Goal: Task Accomplishment & Management: Use online tool/utility

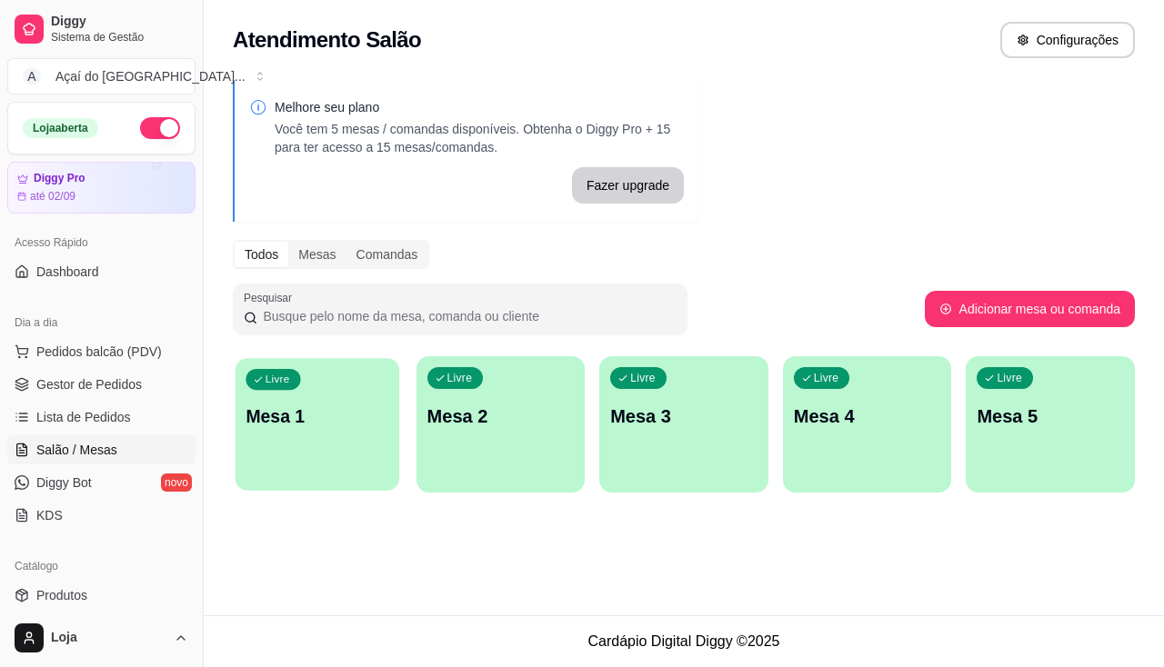
click at [347, 449] on div "Livre Mesa 1" at bounding box center [317, 413] width 164 height 111
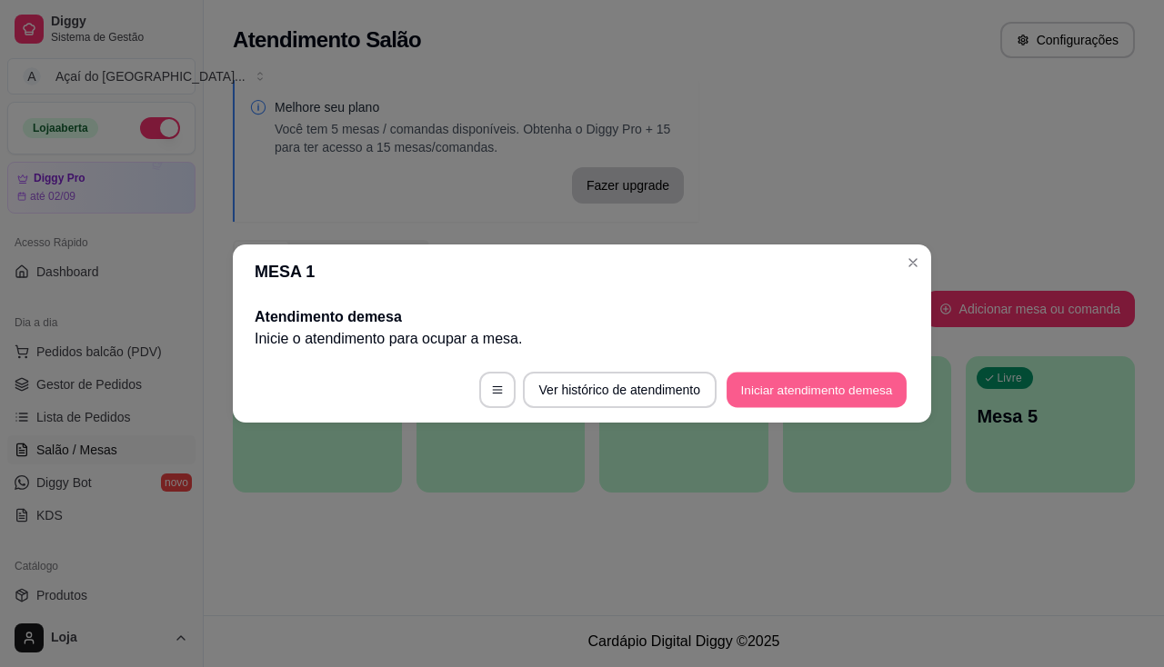
click at [784, 388] on button "Iniciar atendimento de mesa" at bounding box center [816, 390] width 180 height 35
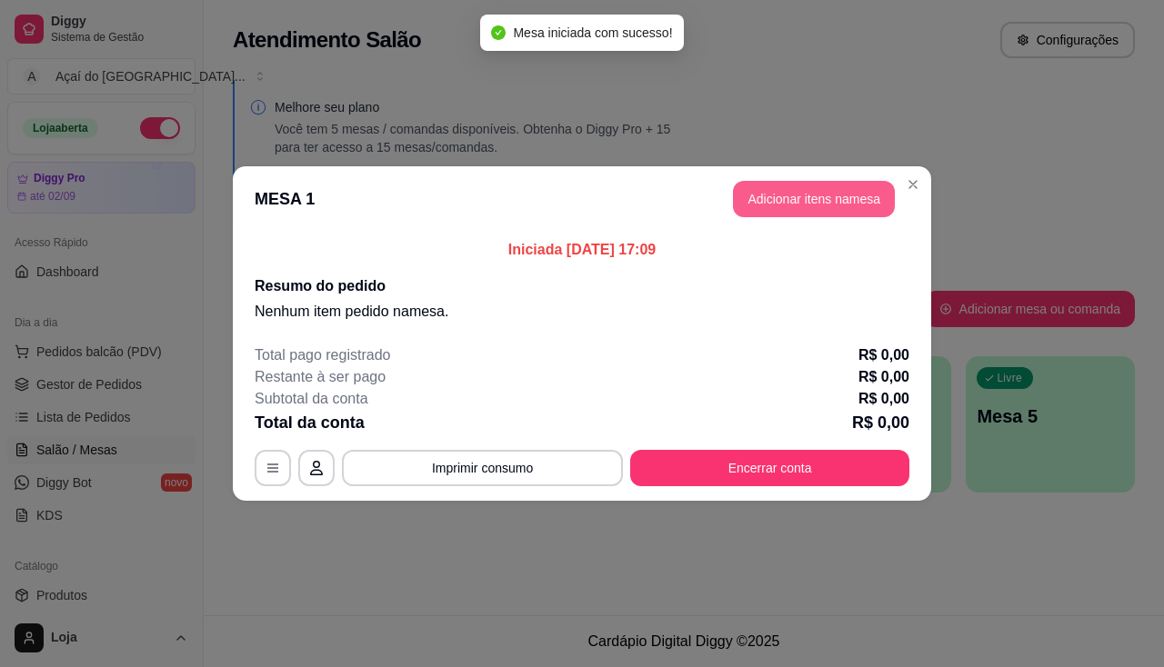
click at [803, 199] on button "Adicionar itens na mesa" at bounding box center [814, 199] width 162 height 36
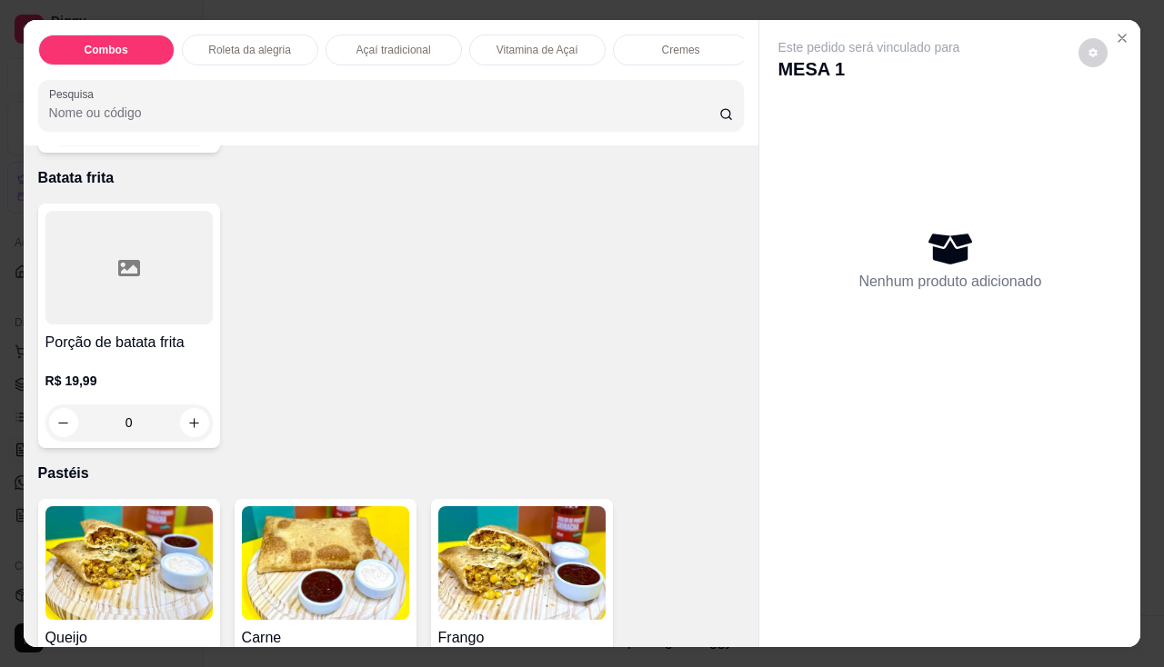
scroll to position [2182, 0]
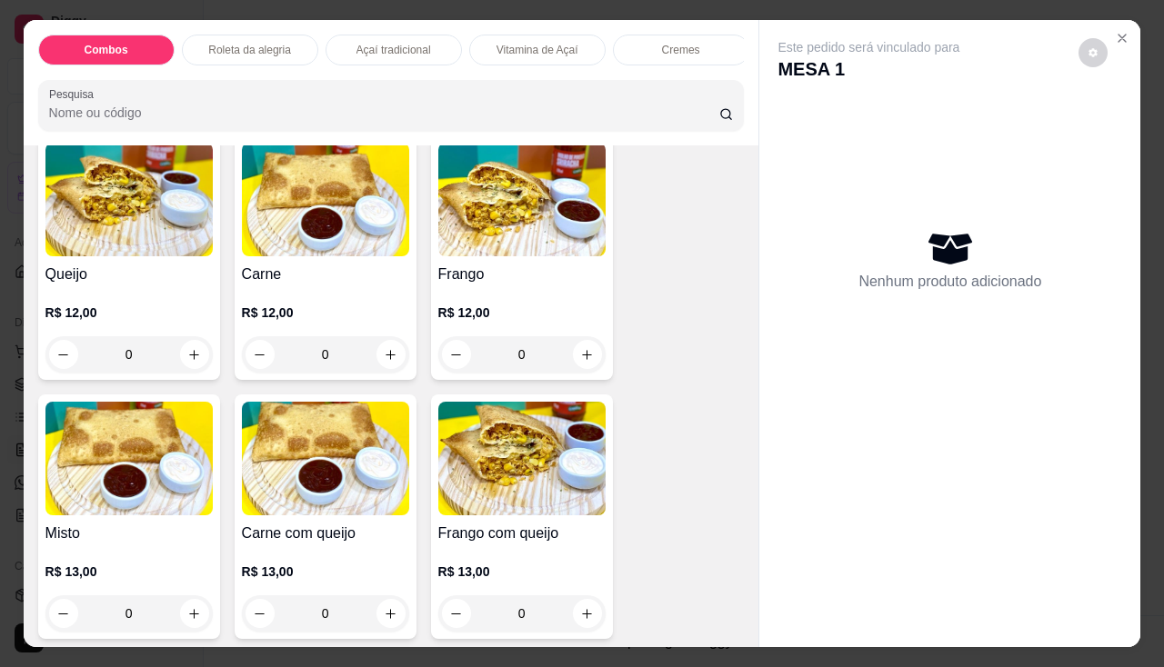
click at [149, 285] on h4 "Queijo" at bounding box center [128, 275] width 167 height 22
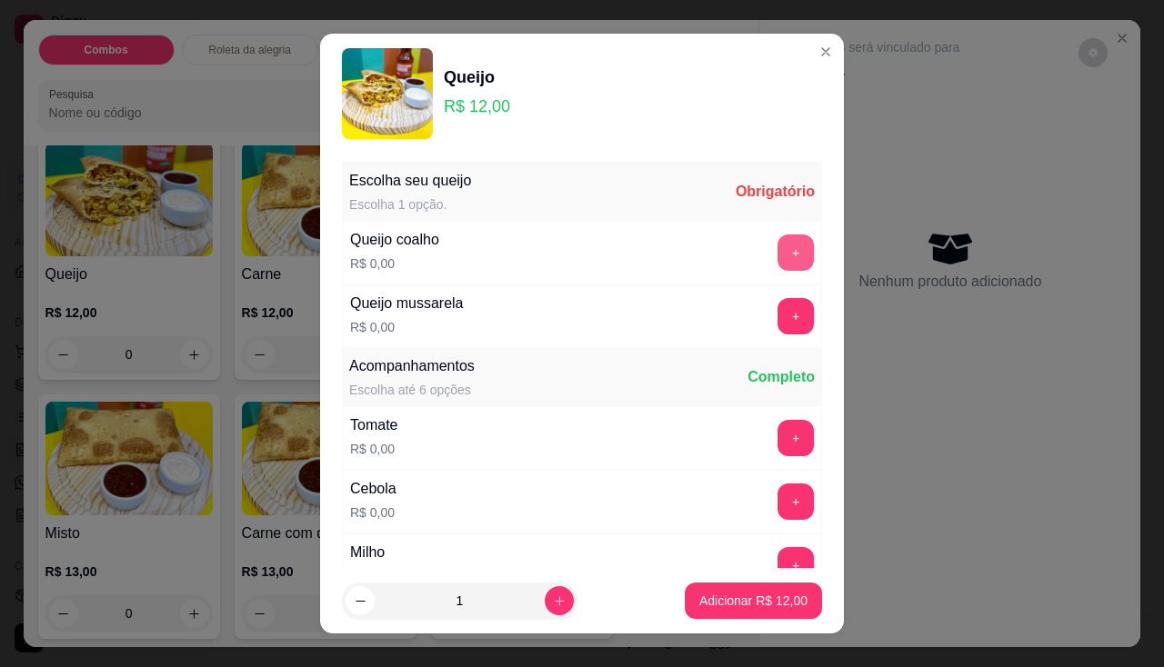
click at [777, 257] on button "+" at bounding box center [795, 253] width 36 height 36
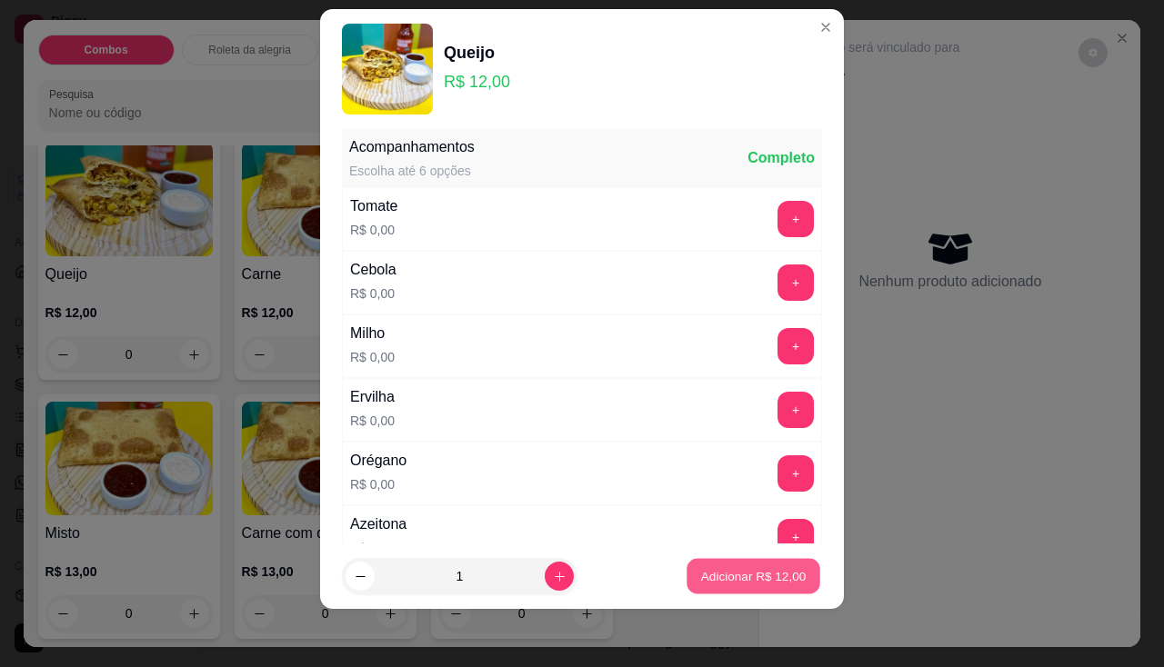
click at [746, 574] on p "Adicionar R$ 12,00" at bounding box center [753, 576] width 105 height 17
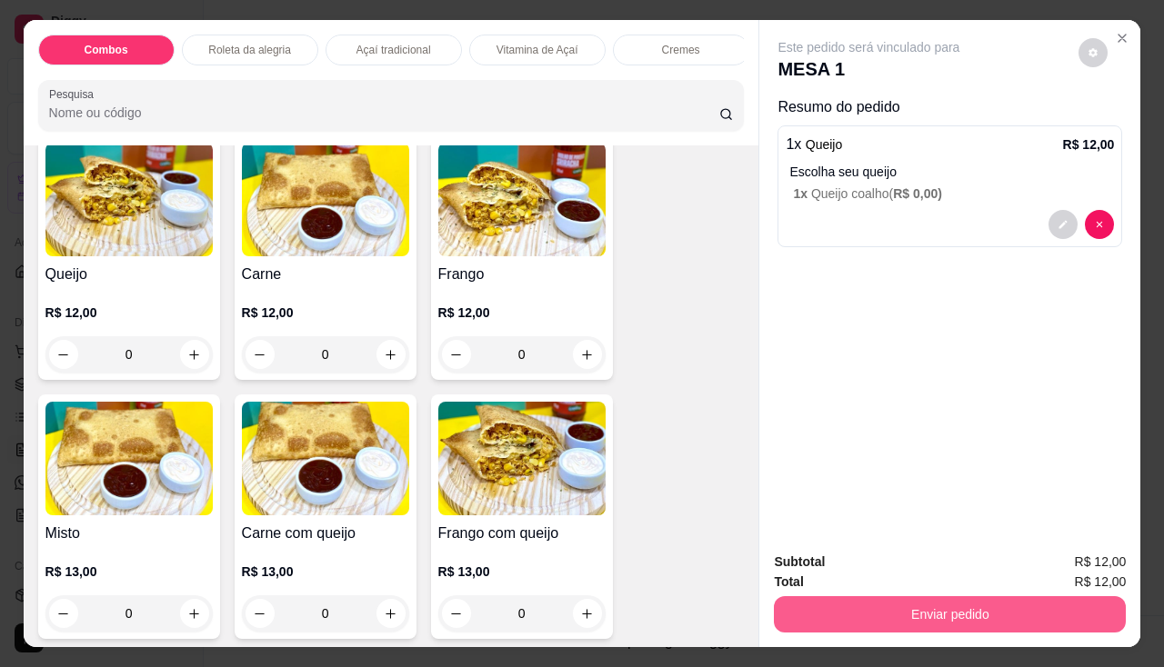
click at [877, 605] on button "Enviar pedido" at bounding box center [950, 614] width 352 height 36
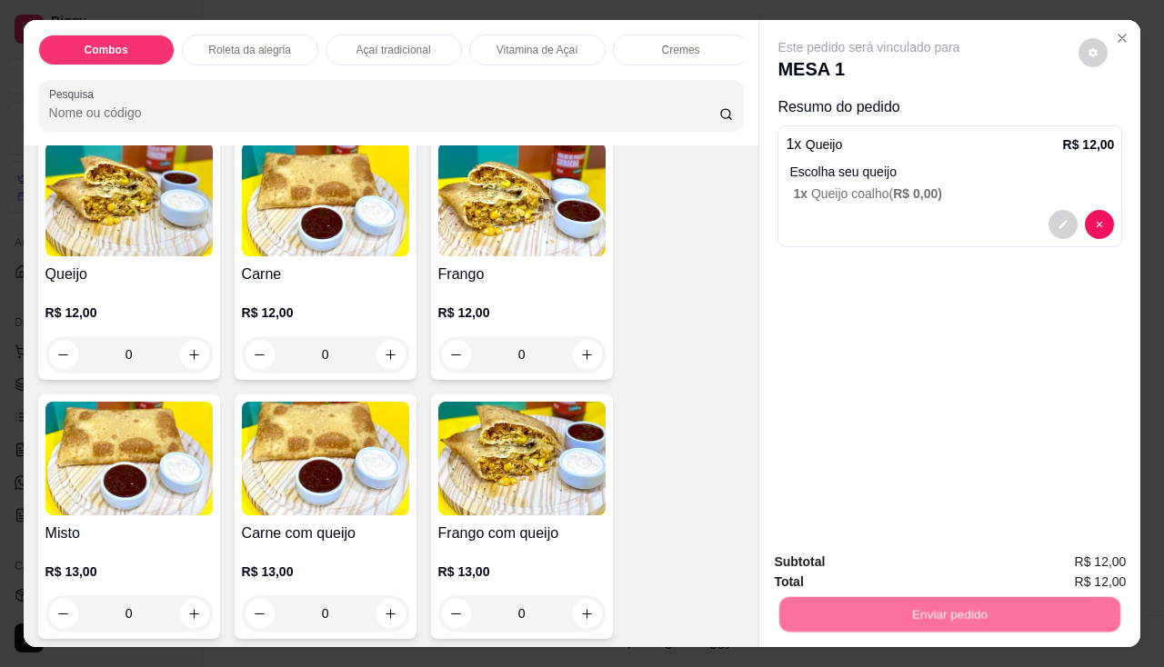
click at [855, 553] on button "Não registrar e enviar pedido" at bounding box center [890, 563] width 184 height 34
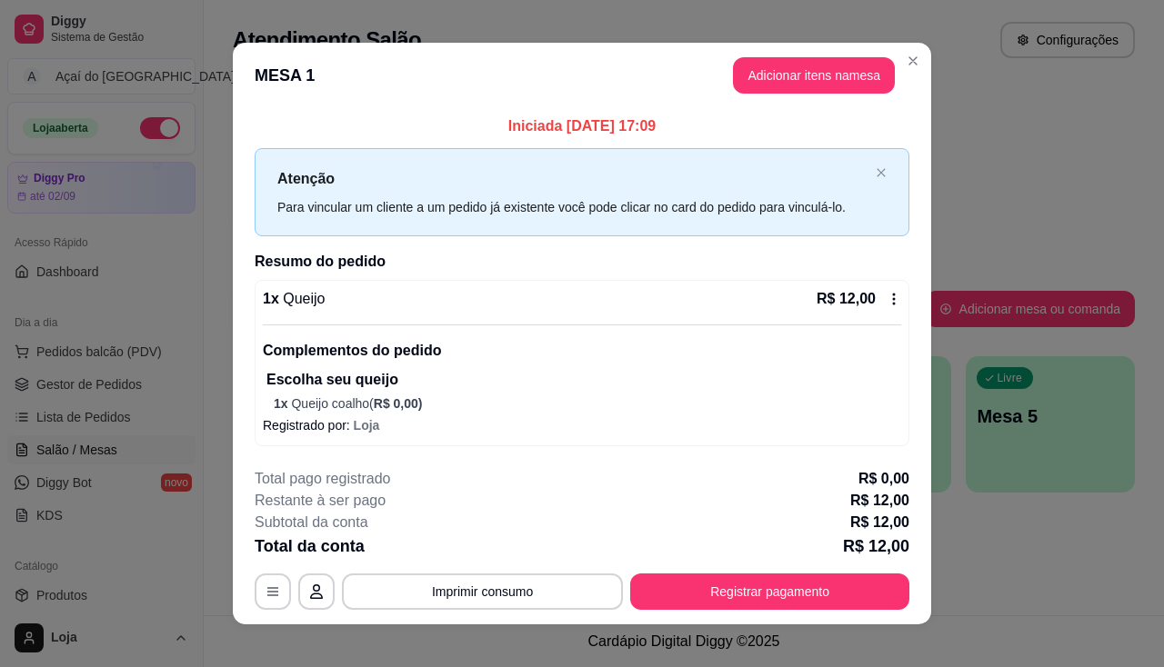
click at [649, 617] on footer "**********" at bounding box center [582, 539] width 698 height 171
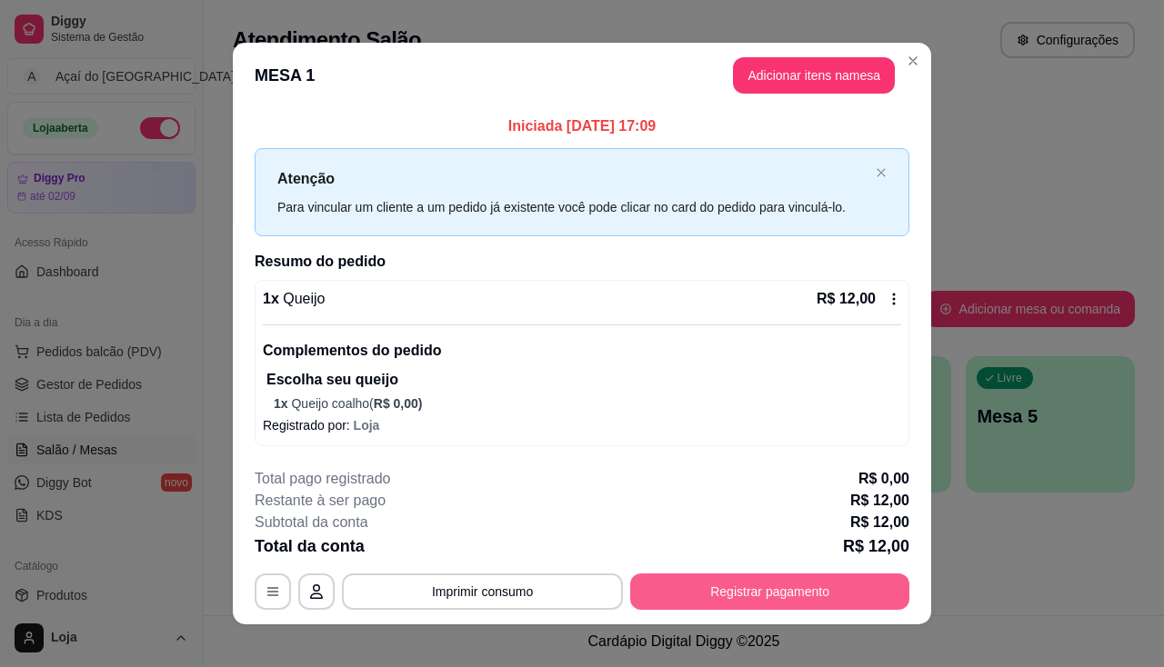
click at [649, 606] on button "Registrar pagamento" at bounding box center [769, 592] width 279 height 36
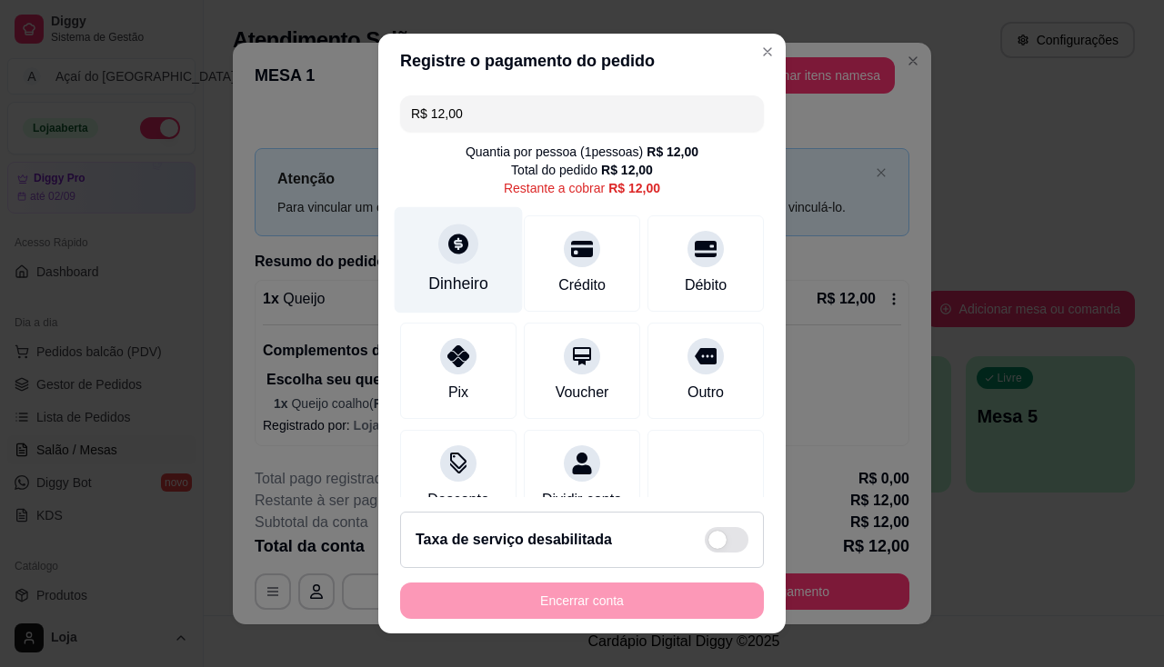
click at [428, 285] on div "Dinheiro" at bounding box center [458, 284] width 60 height 24
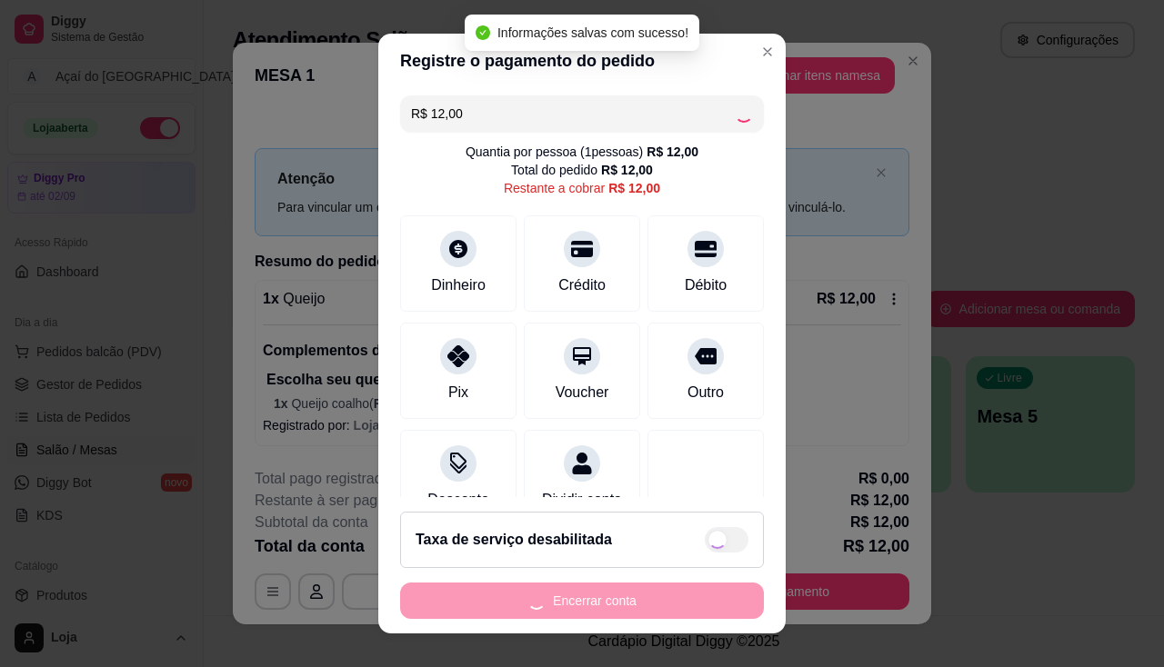
type input "R$ 0,00"
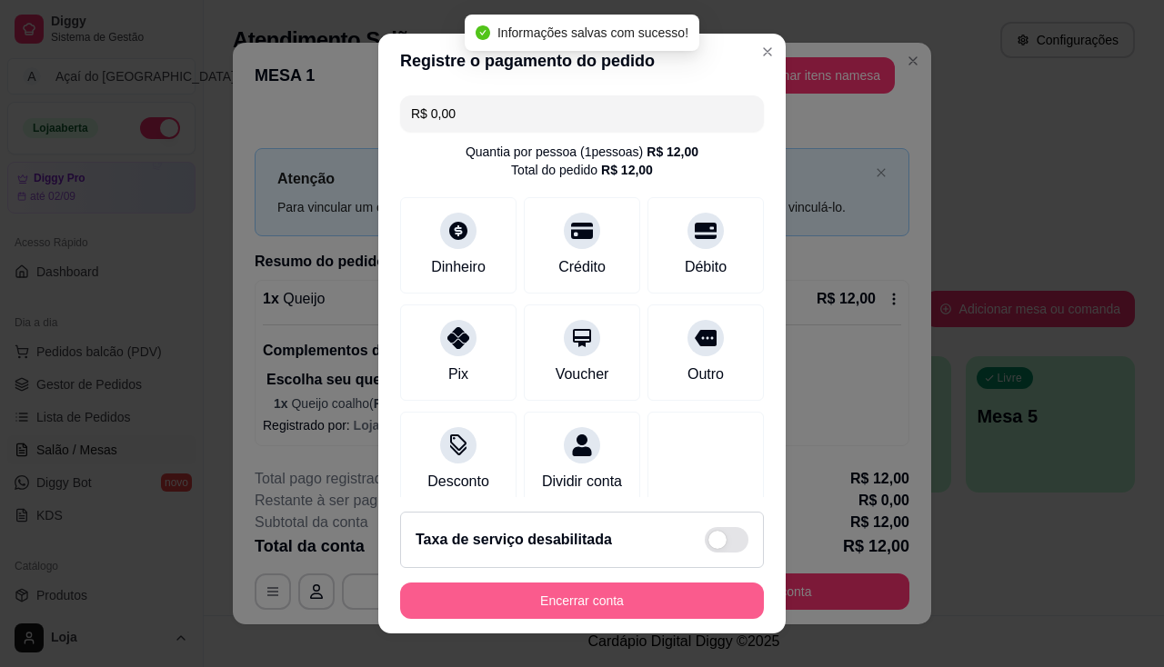
click at [644, 609] on button "Encerrar conta" at bounding box center [582, 601] width 364 height 36
